Goal: Task Accomplishment & Management: Manage account settings

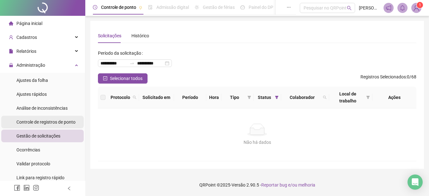
click at [57, 121] on span "Controle de registros de ponto" at bounding box center [45, 121] width 59 height 5
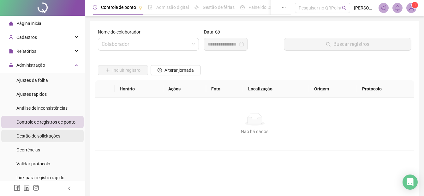
click at [50, 133] on span "Gestão de solicitações" at bounding box center [38, 135] width 44 height 5
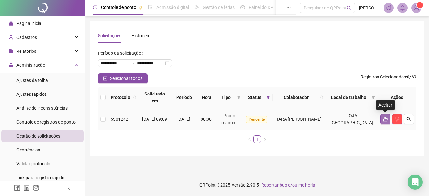
click at [386, 117] on icon "like" at bounding box center [384, 118] width 5 height 5
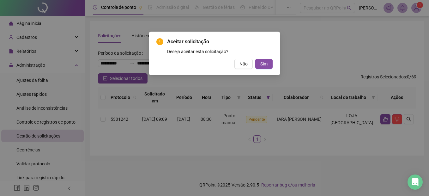
click at [251, 58] on div "Aceitar solicitação Deseja aceitar esta solicitação? Não Sim" at bounding box center [214, 53] width 116 height 31
click at [257, 60] on button "Sim" at bounding box center [263, 64] width 17 height 10
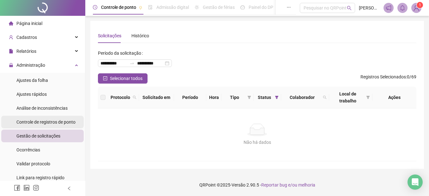
click at [54, 122] on span "Controle de registros de ponto" at bounding box center [45, 121] width 59 height 5
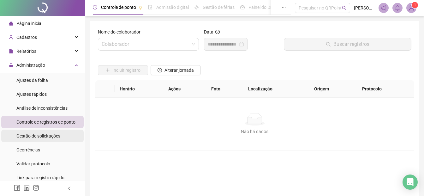
click at [57, 133] on span "Gestão de solicitações" at bounding box center [38, 135] width 44 height 5
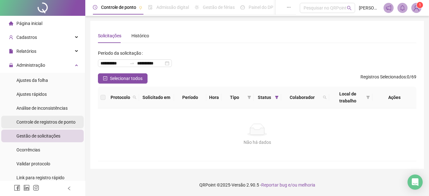
click at [57, 120] on span "Controle de registros de ponto" at bounding box center [45, 121] width 59 height 5
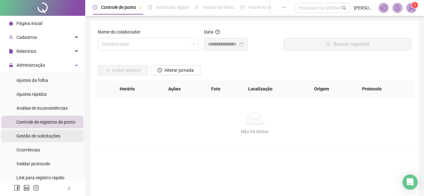
click at [58, 135] on span "Gestão de solicitações" at bounding box center [38, 135] width 44 height 5
